Goal: Information Seeking & Learning: Compare options

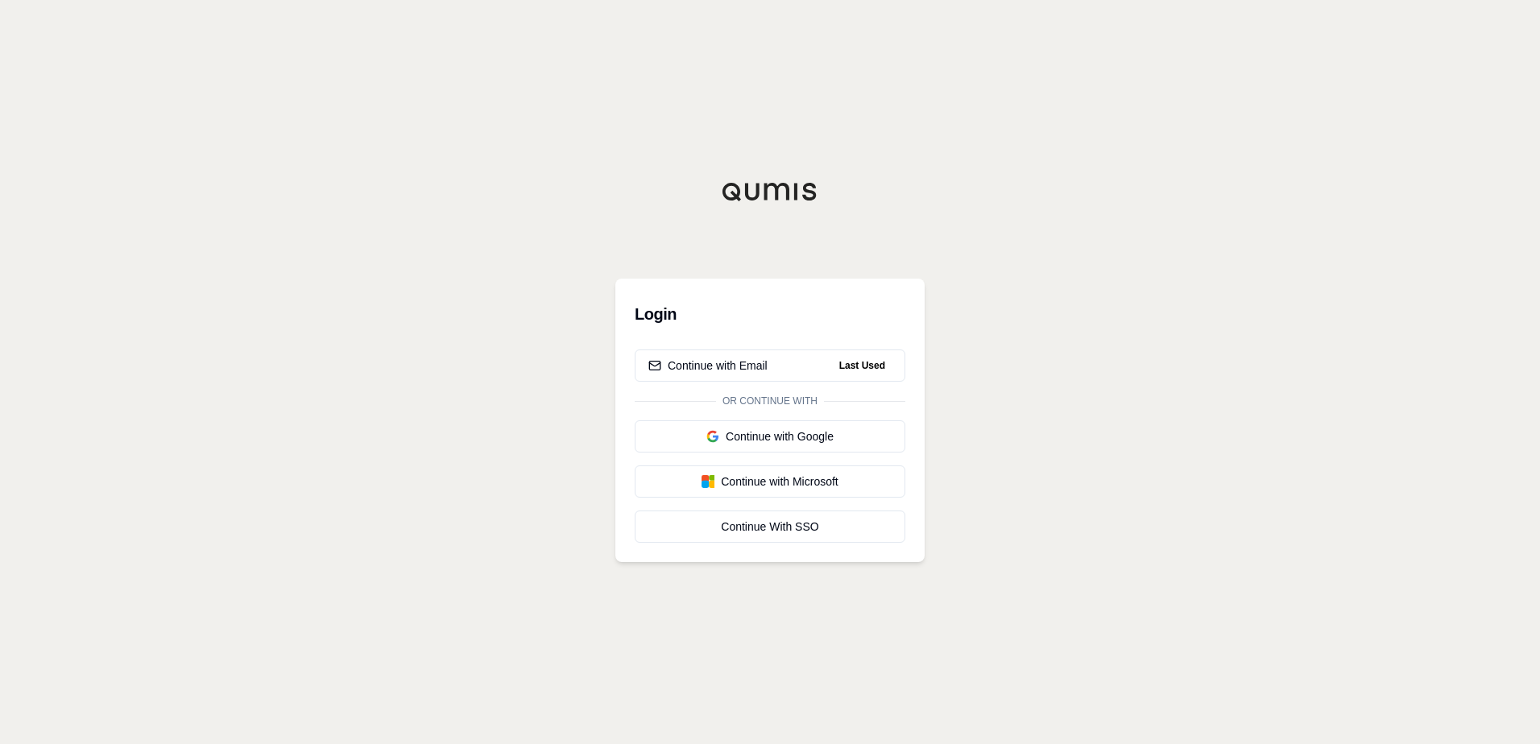
click at [1003, 258] on div "Login Continue with Email Last Used Or continue with Continue with Google Conti…" at bounding box center [770, 372] width 1540 height 744
click at [745, 366] on div "Continue with Email" at bounding box center [708, 366] width 119 height 16
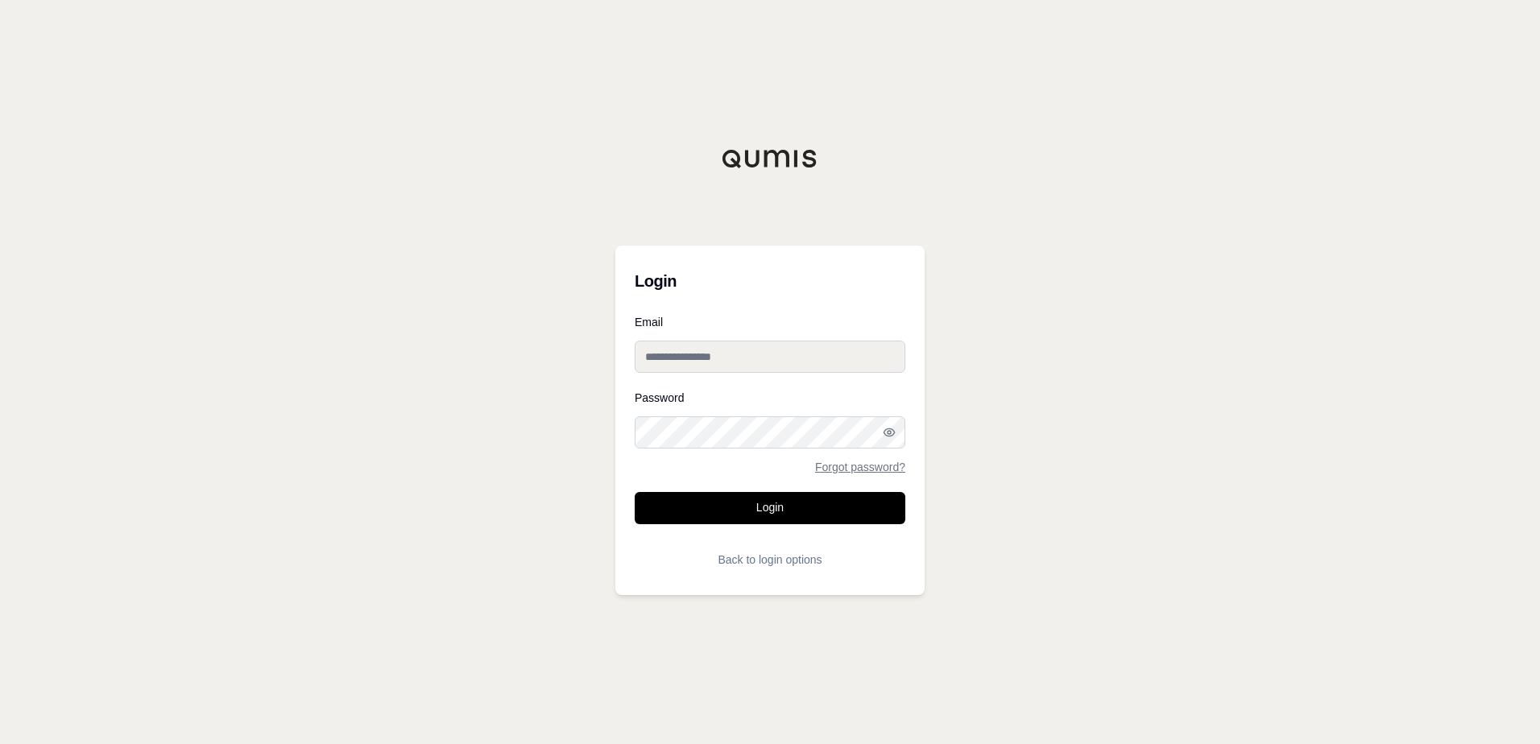
click at [694, 343] on input "Email" at bounding box center [770, 357] width 271 height 32
click at [1127, 184] on div "Login Email Password Forgot password? Login Back to login options" at bounding box center [770, 372] width 1540 height 744
type input "**********"
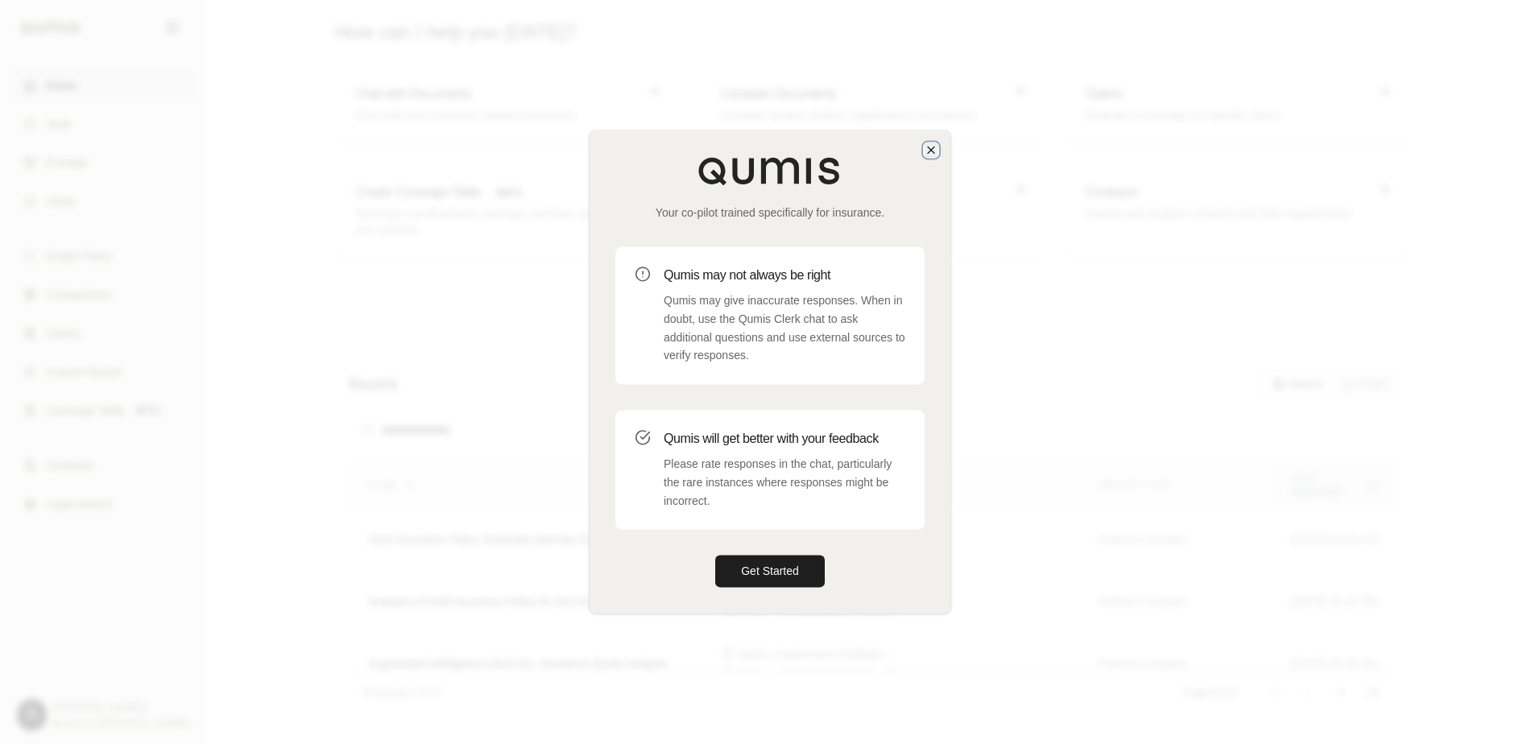
click at [929, 147] on icon "button" at bounding box center [931, 150] width 6 height 6
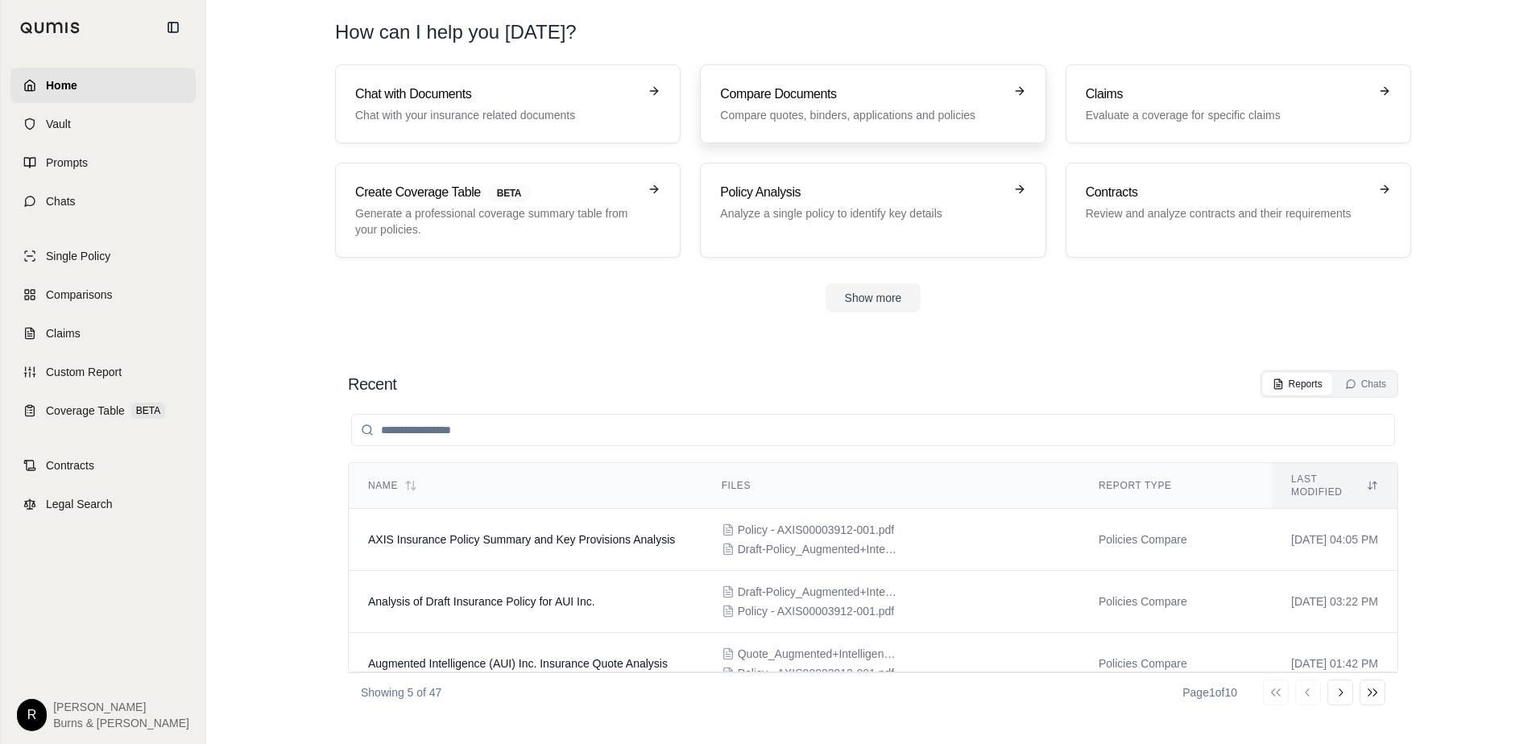
click at [740, 110] on p "Compare quotes, binders, applications and policies" at bounding box center [861, 115] width 283 height 16
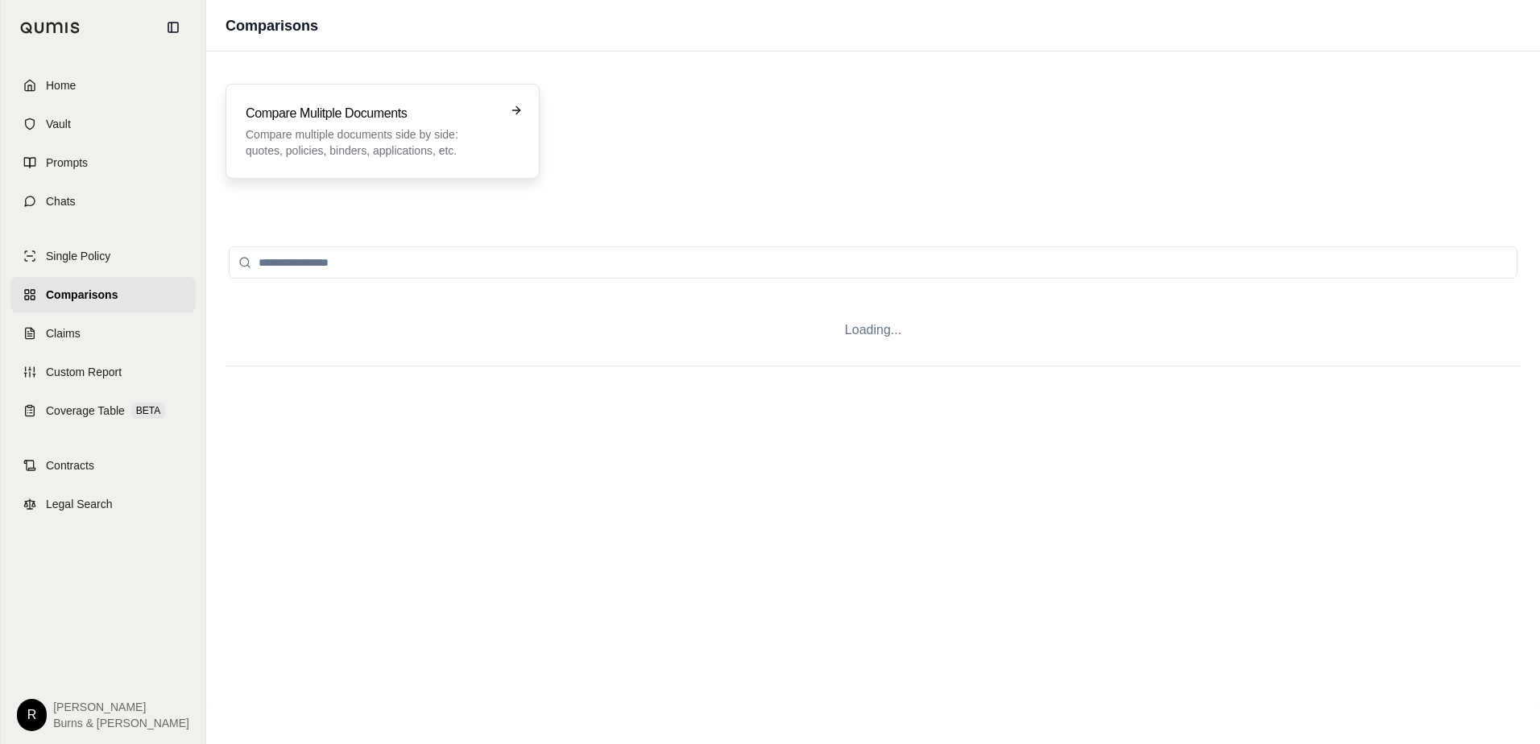
click at [406, 125] on div "Compare Mulitple Documents Compare multiple documents side by side: quotes, pol…" at bounding box center [371, 131] width 251 height 55
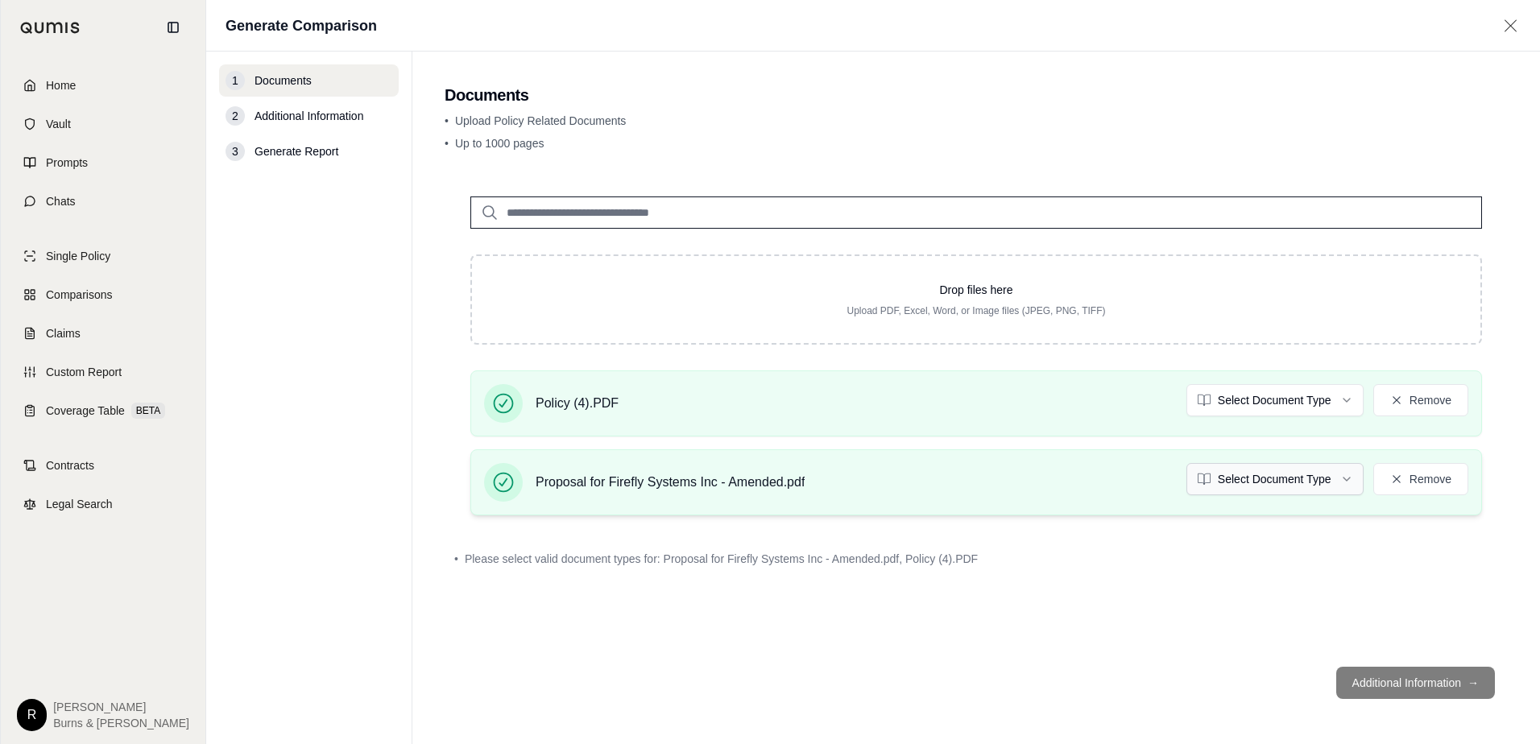
click at [1344, 477] on html "Home Vault Prompts Chats Single Policy Comparisons Claims Custom Report Coverag…" at bounding box center [770, 372] width 1540 height 744
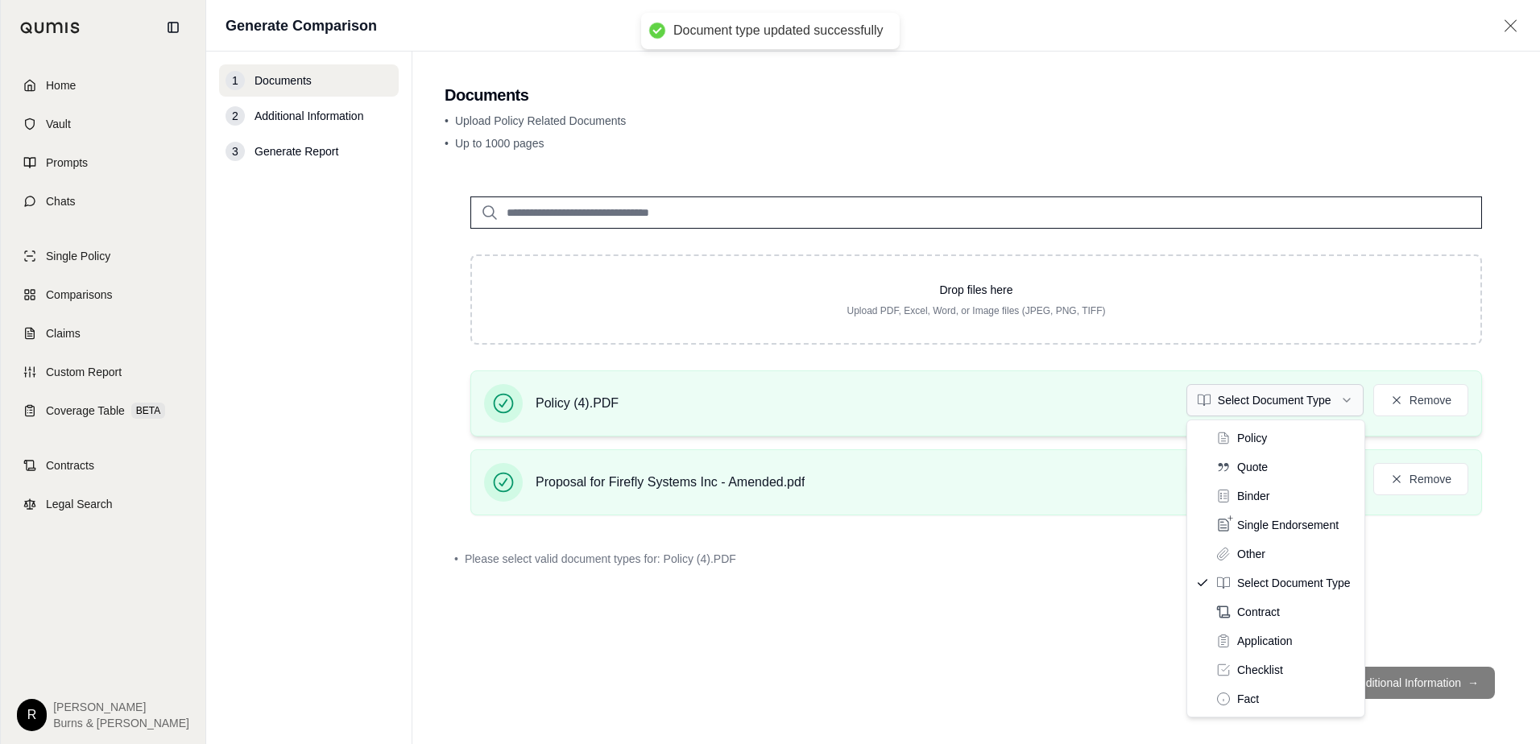
click at [1350, 405] on html "Document type updated successfully Home Vault Prompts Chats Single Policy Compa…" at bounding box center [770, 372] width 1540 height 744
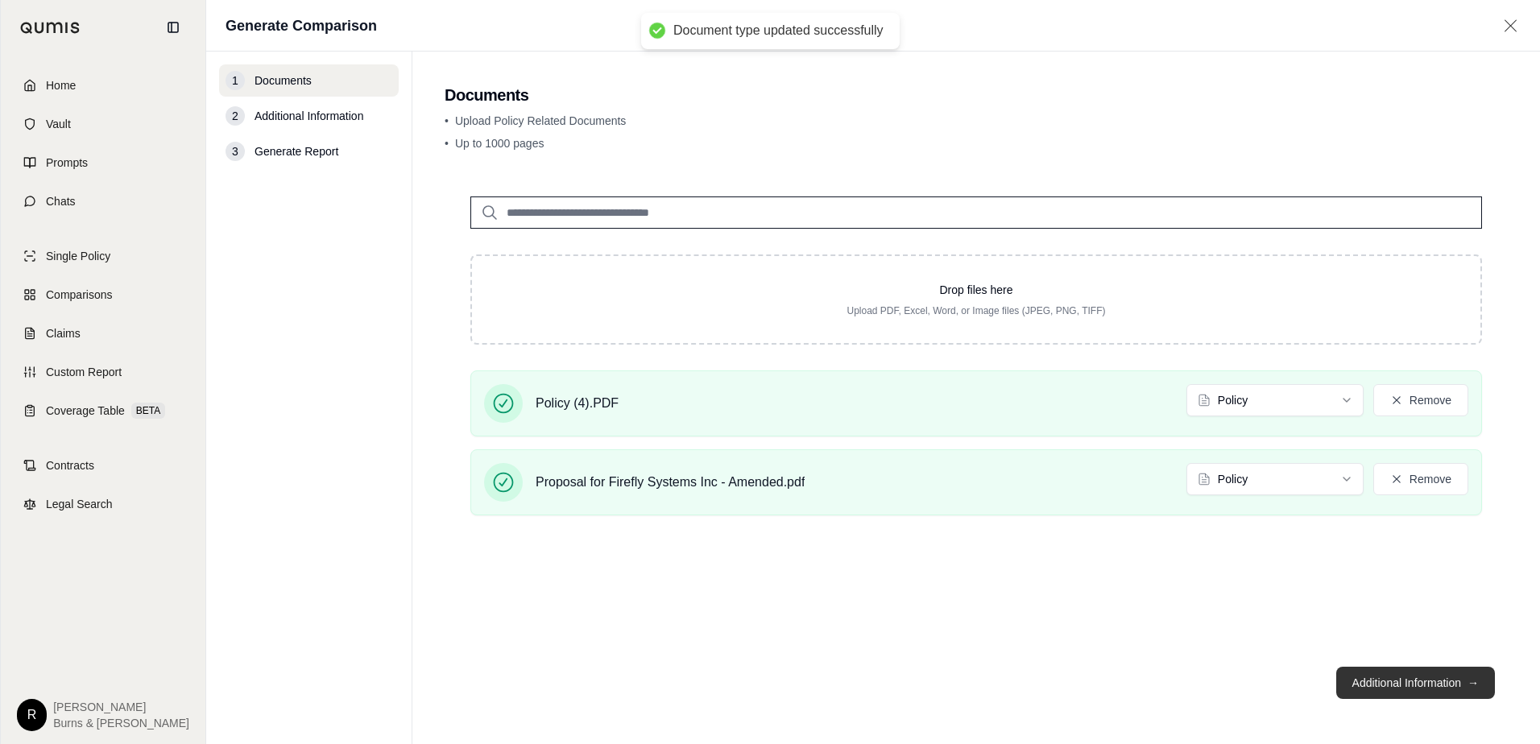
click at [1371, 678] on button "Additional Information →" at bounding box center [1416, 683] width 159 height 32
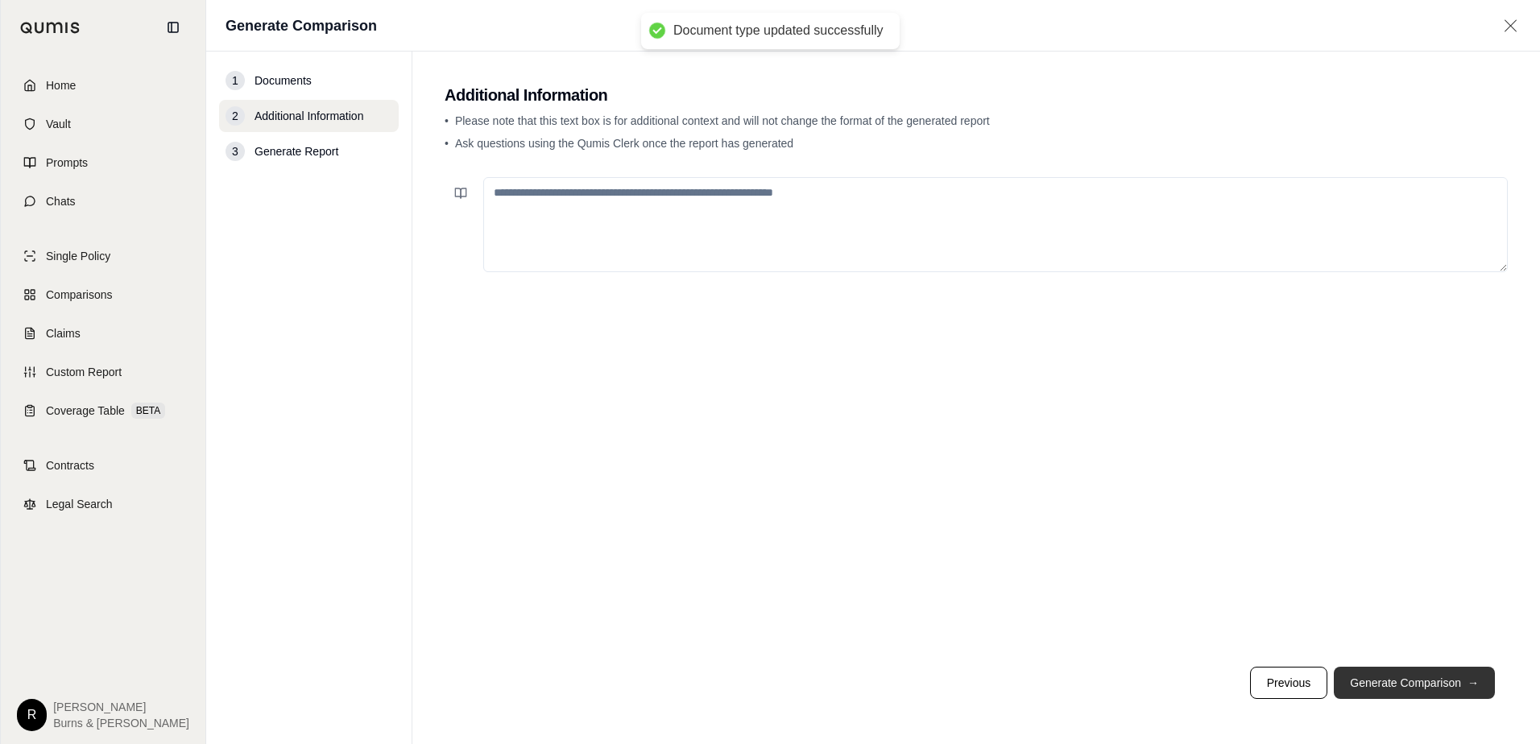
click at [1416, 690] on button "Generate Comparison →" at bounding box center [1414, 683] width 161 height 32
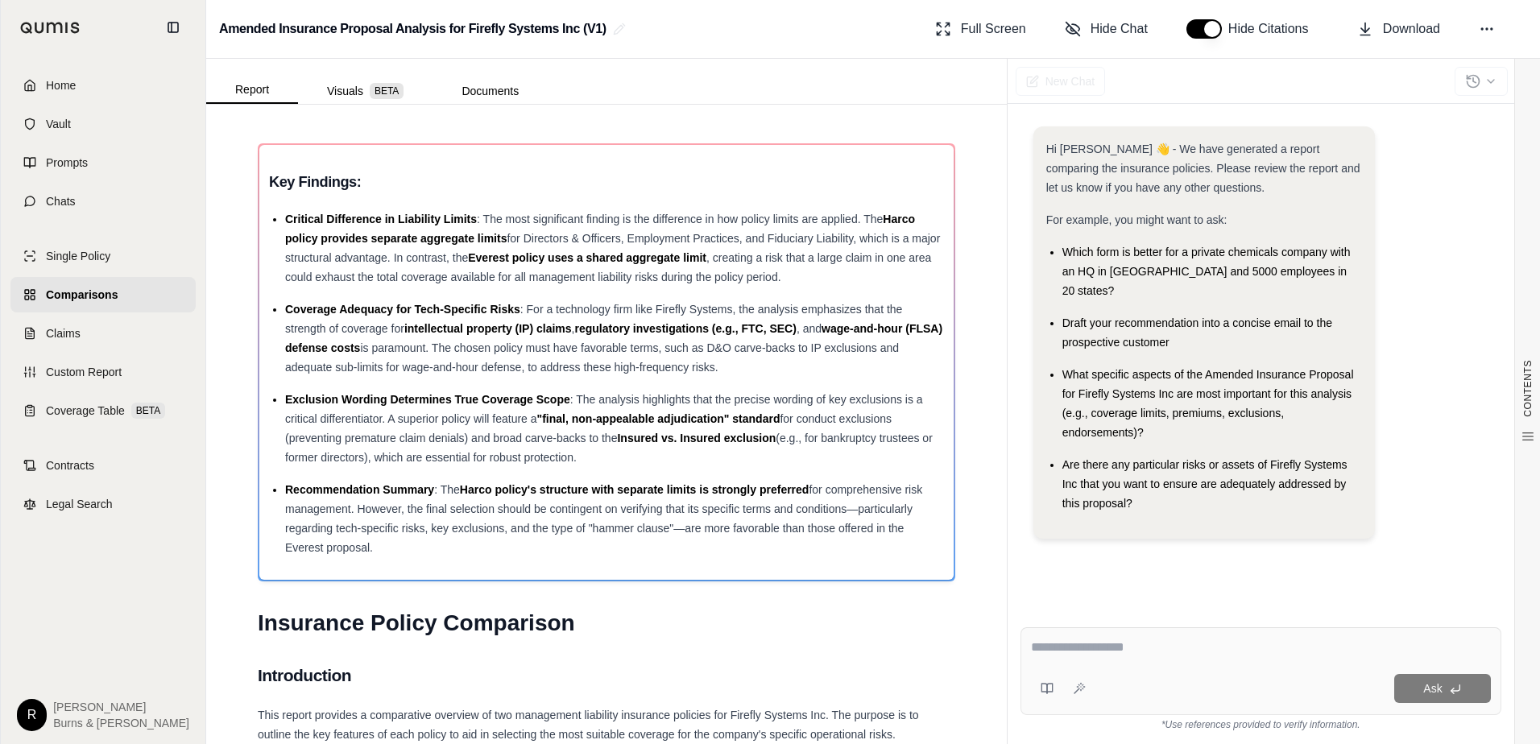
drag, startPoint x: 826, startPoint y: 20, endPoint x: 819, endPoint y: 30, distance: 11.6
click at [826, 20] on div "Amended Insurance Proposal Analysis for Firefly Systems Inc (V1) Full Screen Hi…" at bounding box center [873, 29] width 1334 height 59
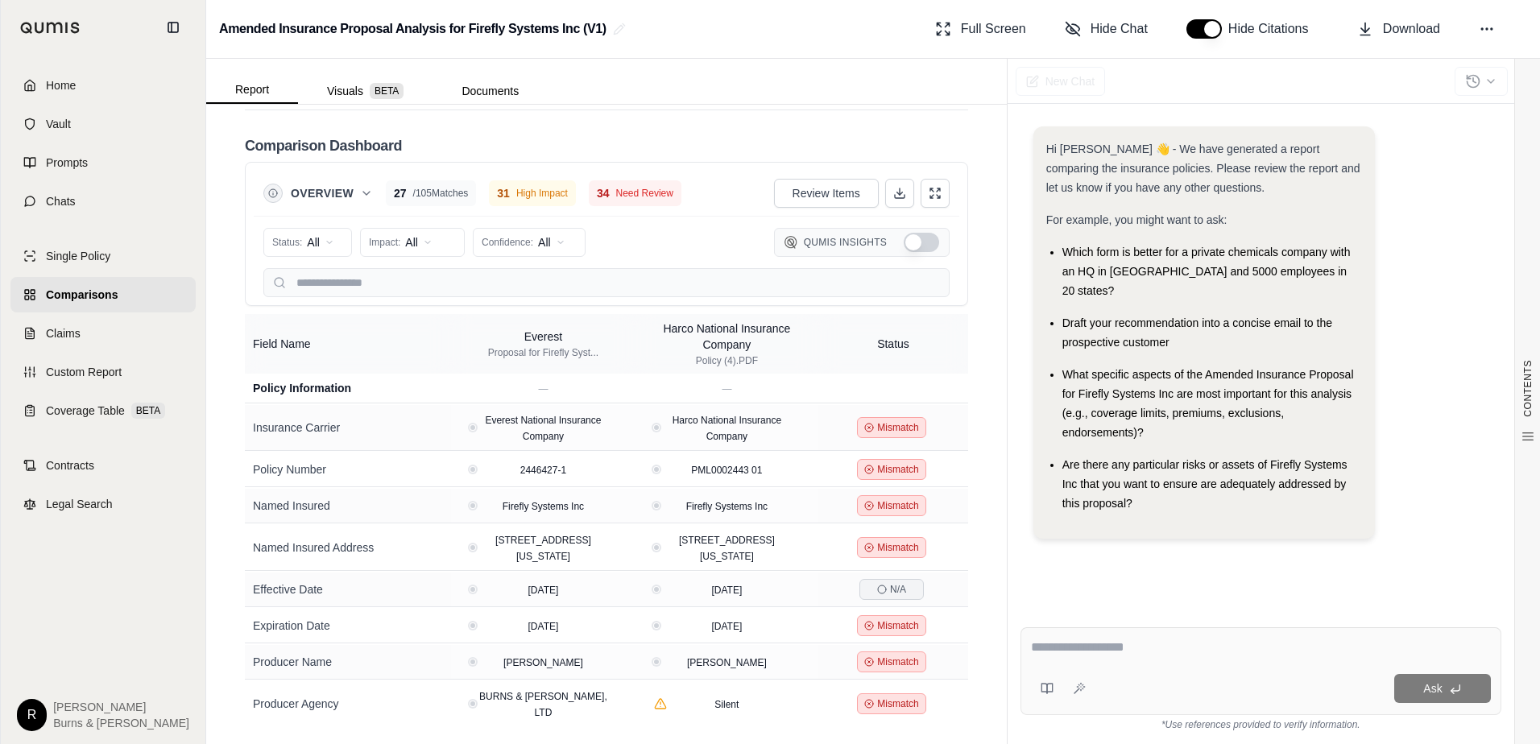
scroll to position [3842, 0]
click at [914, 241] on button "Show Qumis Insights" at bounding box center [921, 242] width 35 height 19
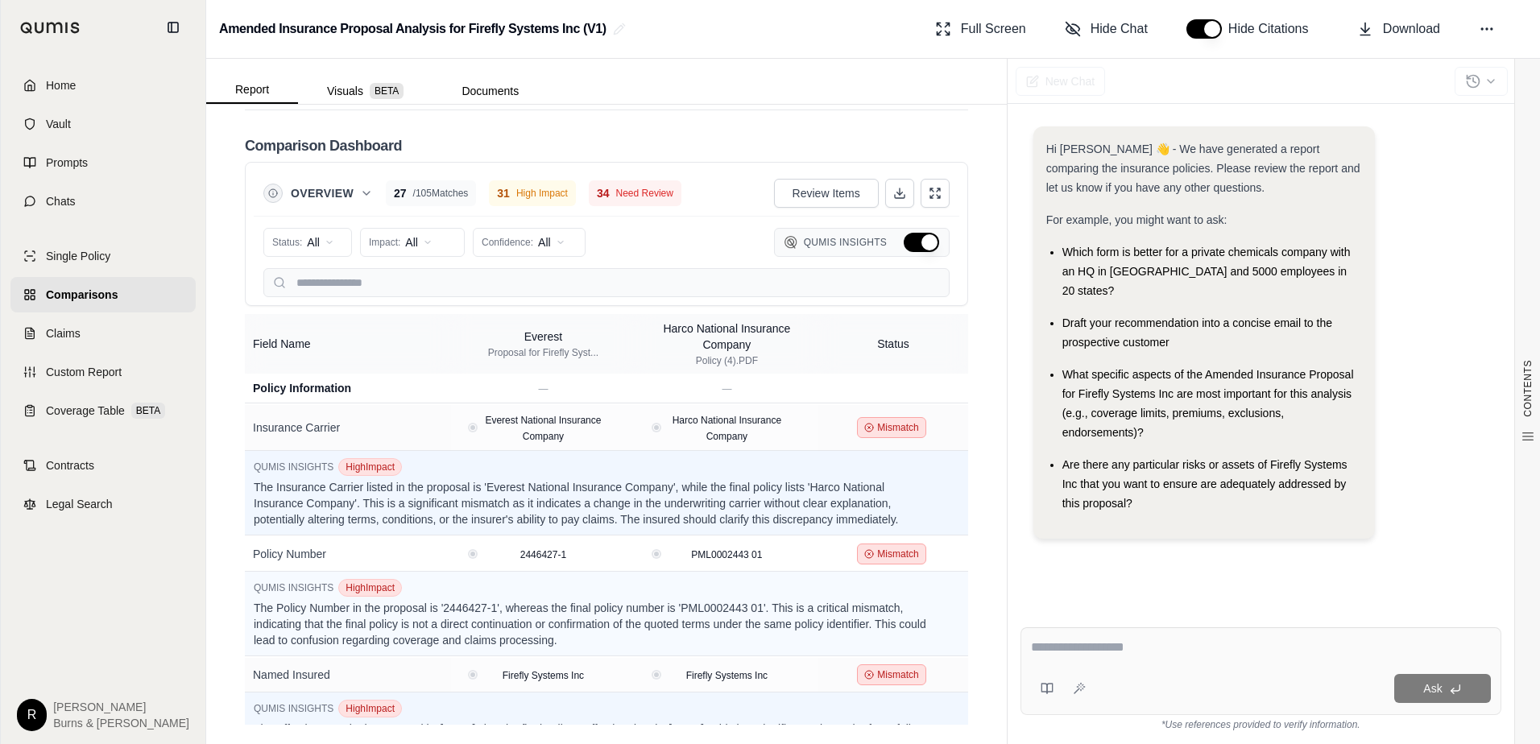
click at [904, 240] on button "Hide Qumis Insights" at bounding box center [921, 242] width 35 height 19
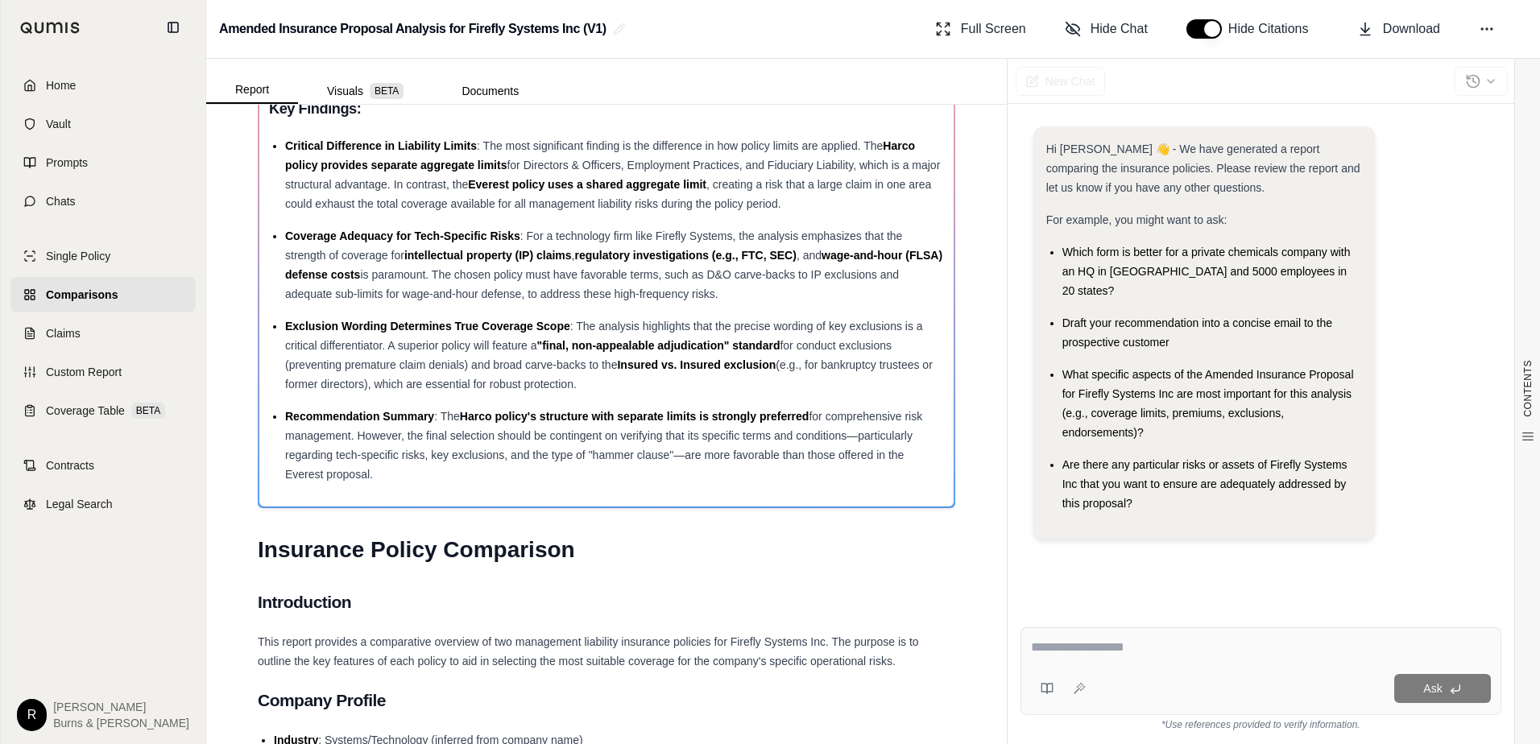
scroll to position [0, 0]
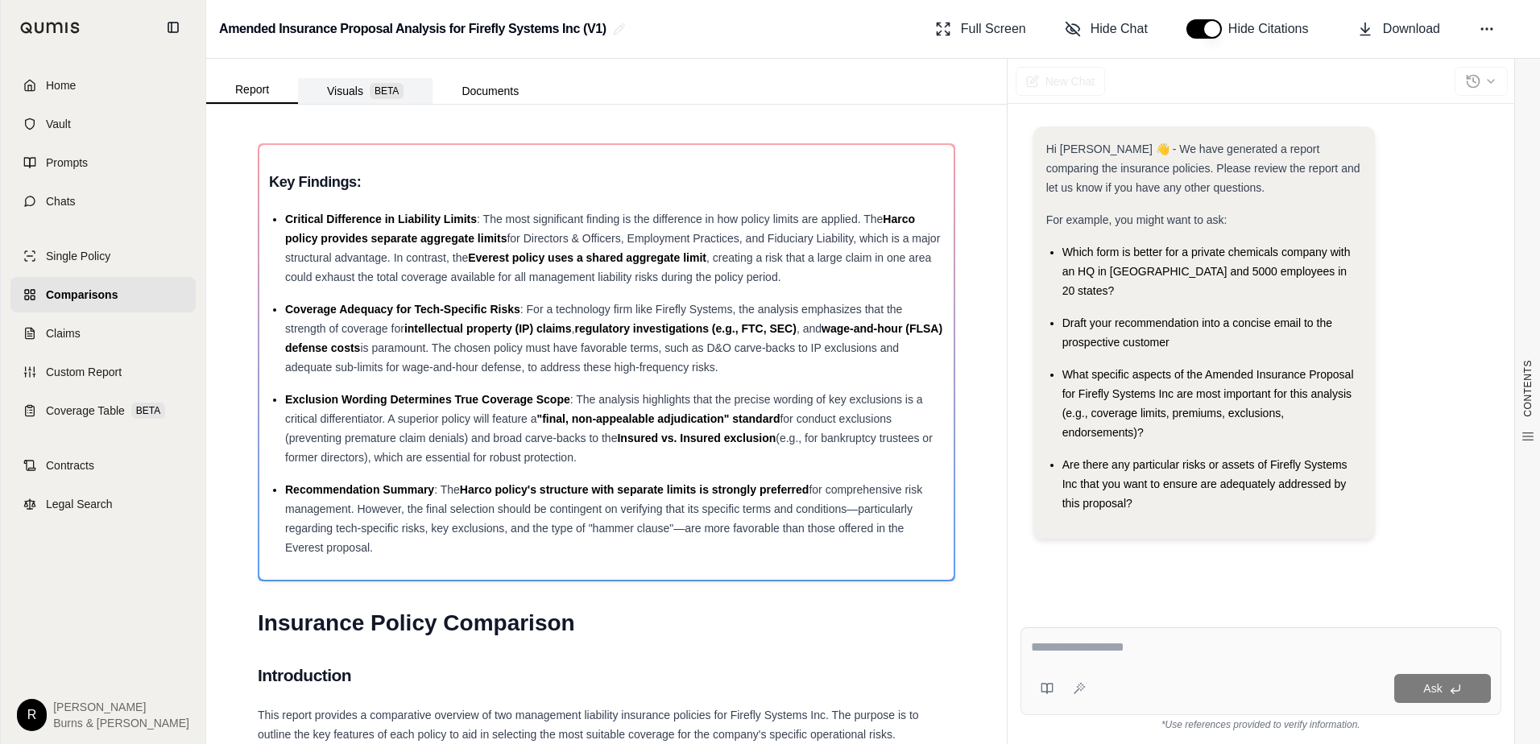
click at [359, 86] on button "Visuals BETA" at bounding box center [365, 91] width 135 height 26
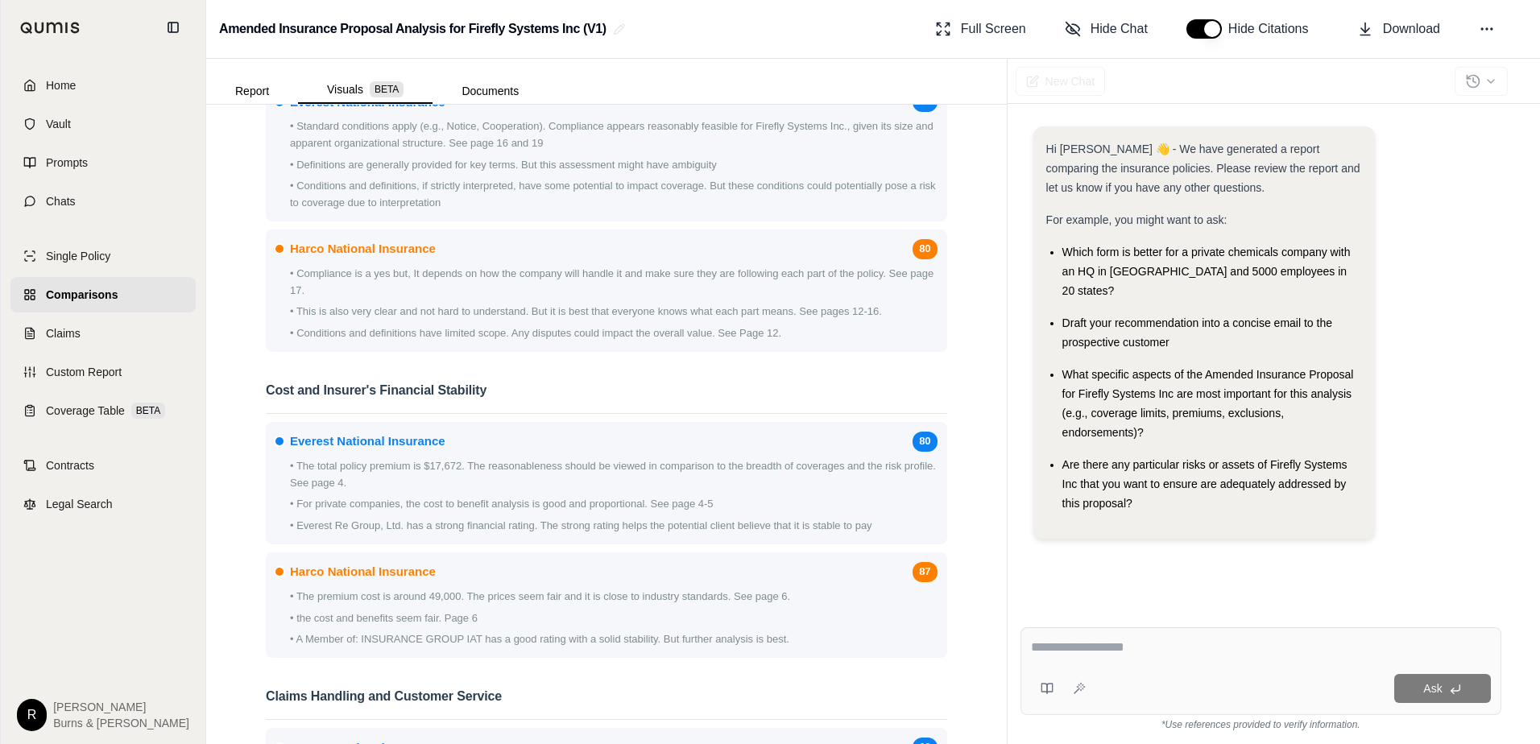
scroll to position [1450, 0]
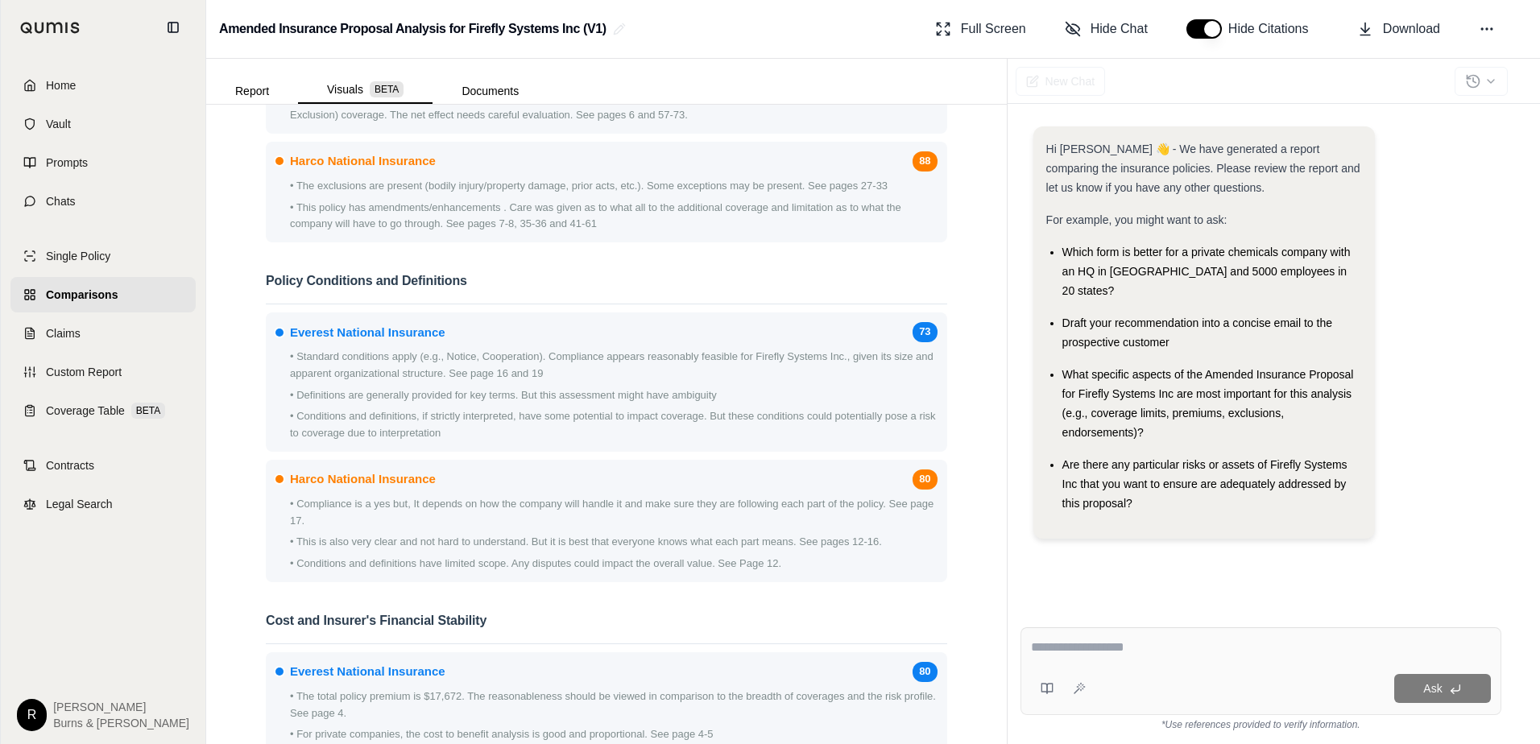
click at [242, 91] on button "Report" at bounding box center [252, 91] width 92 height 26
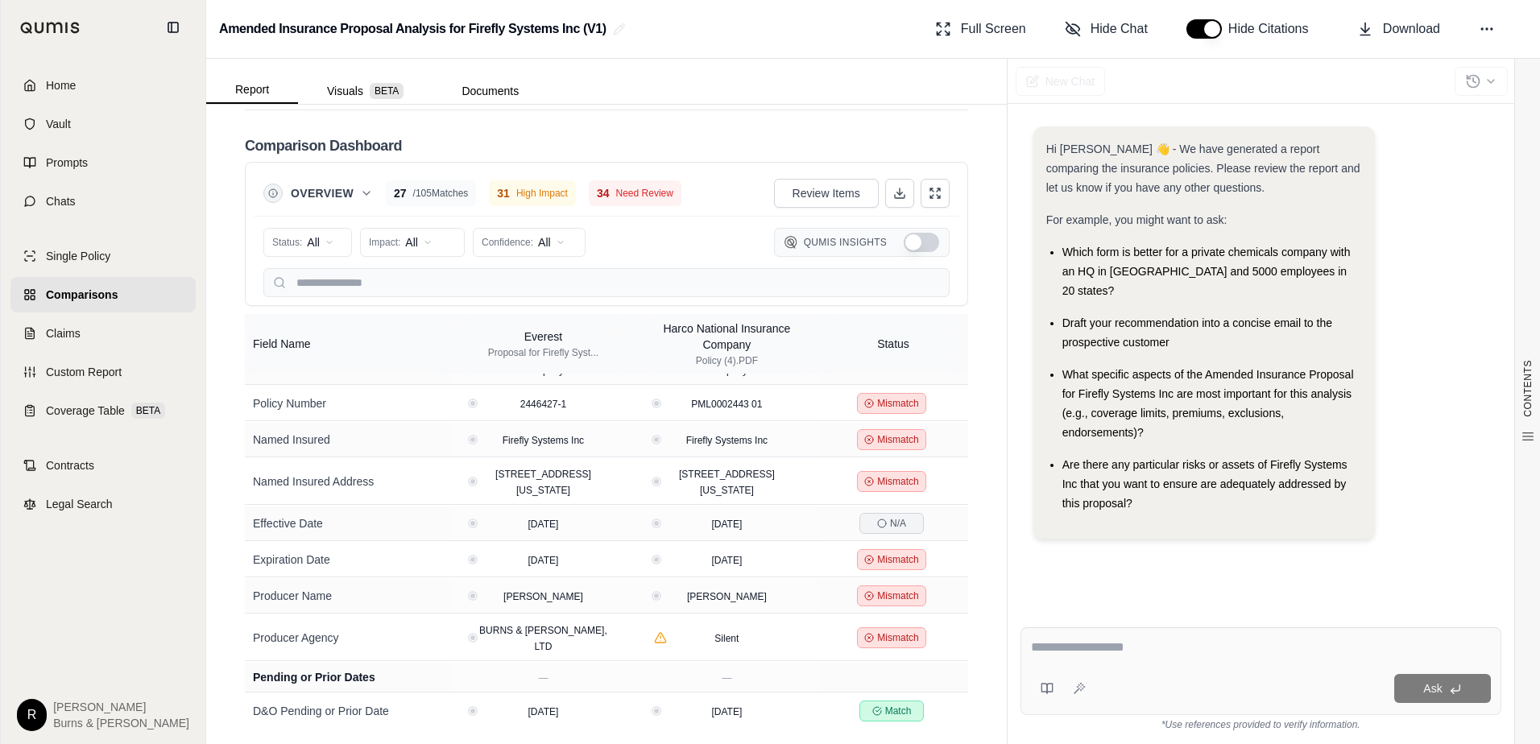
scroll to position [0, 0]
